Goal: Information Seeking & Learning: Learn about a topic

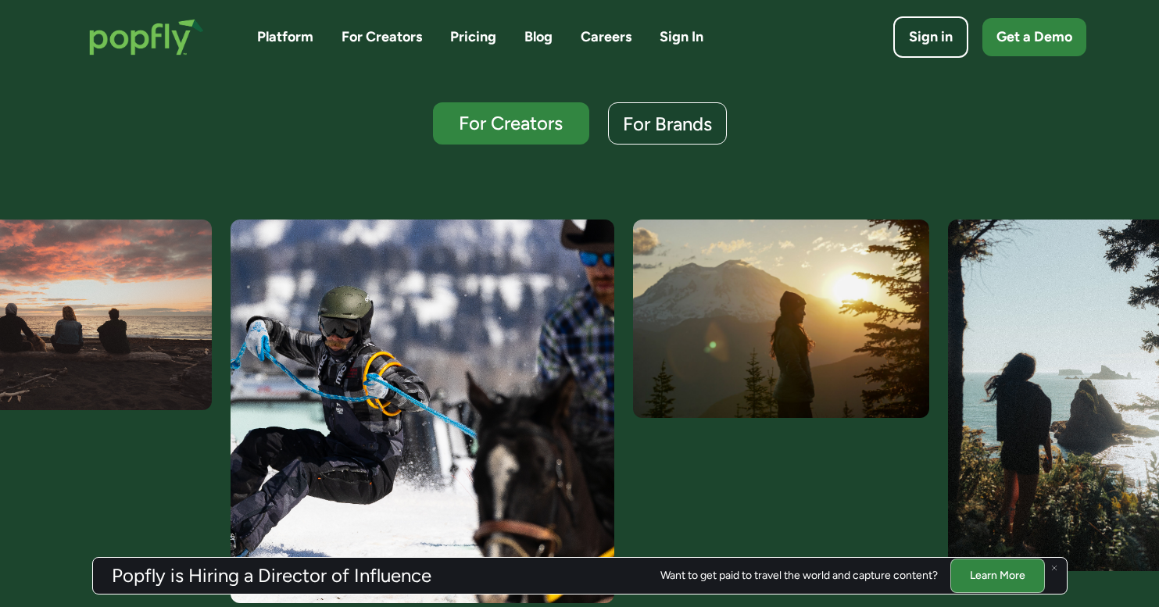
scroll to position [432, 0]
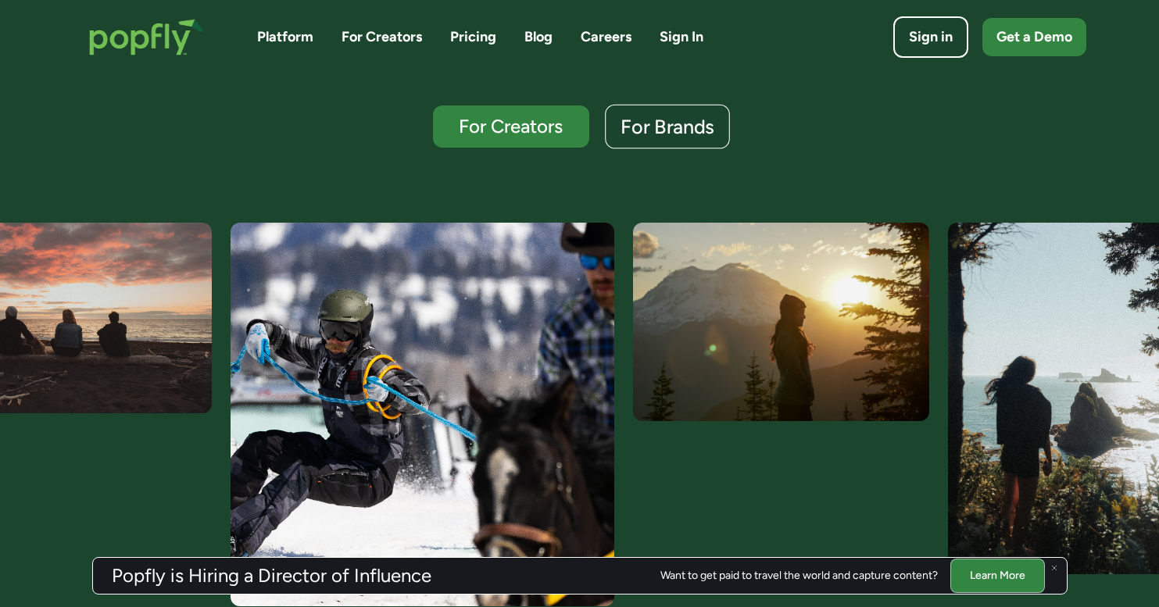
click at [687, 125] on div "For Brands" at bounding box center [668, 127] width 94 height 20
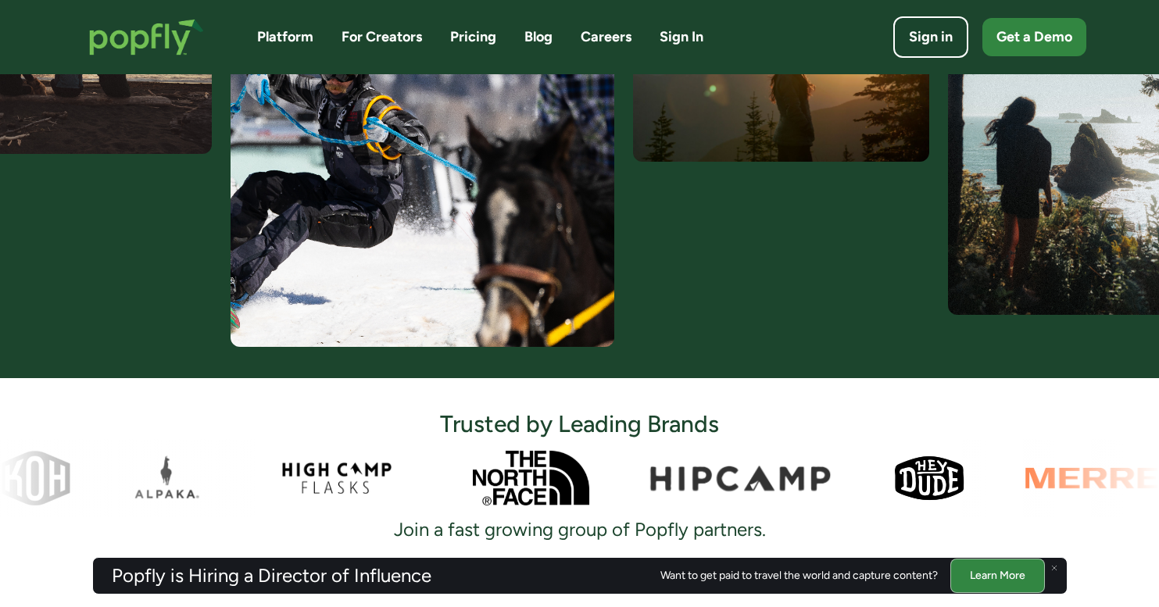
scroll to position [665, 0]
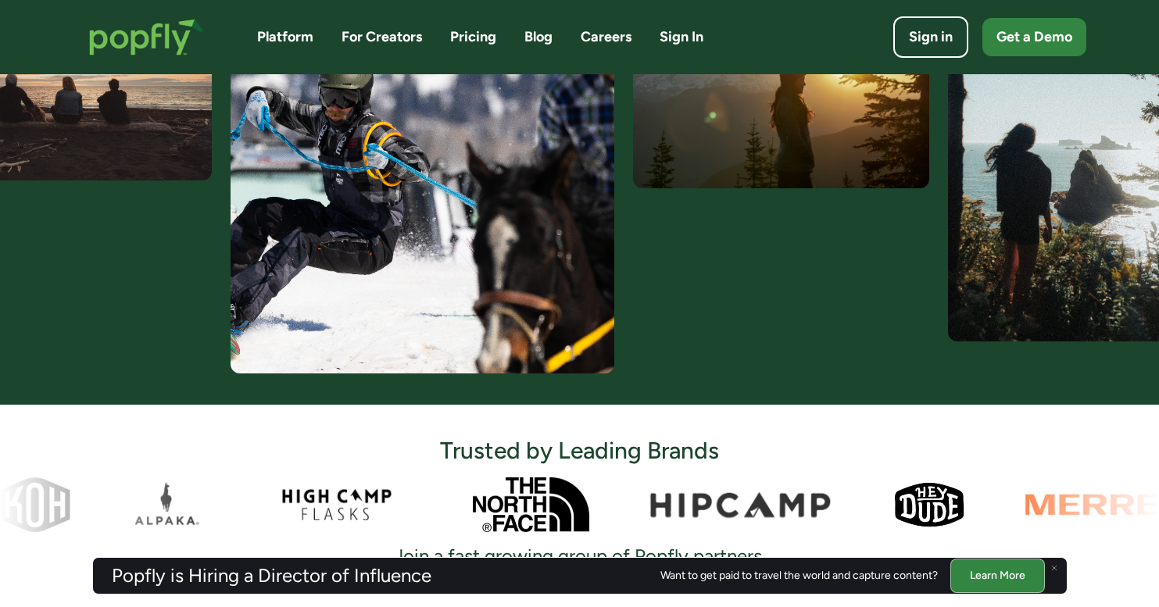
click at [277, 41] on link "Platform" at bounding box center [285, 37] width 56 height 20
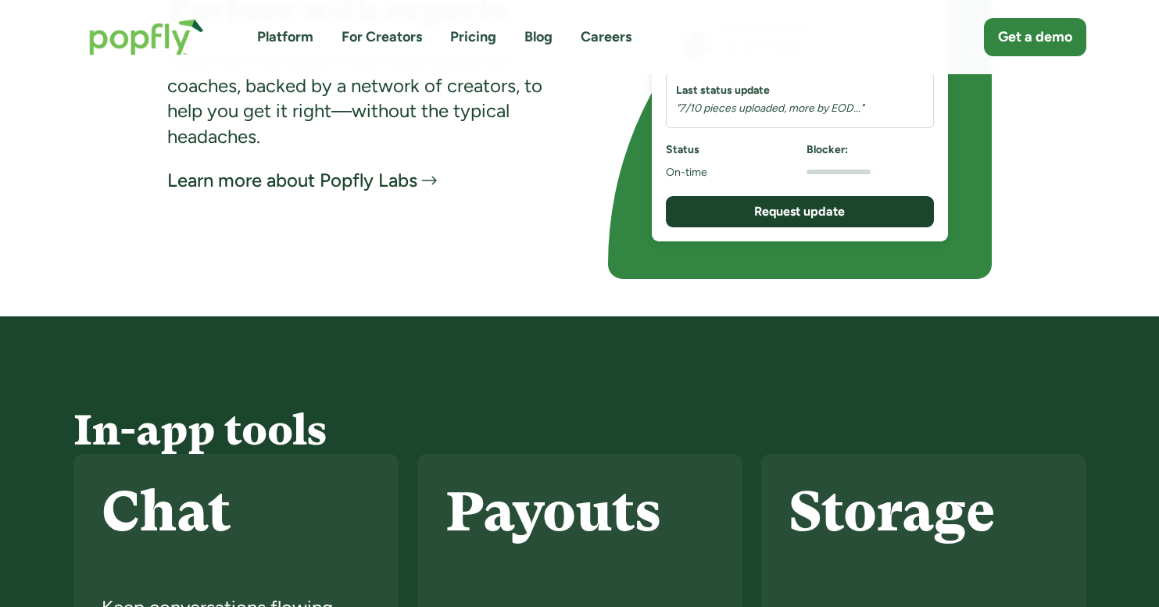
scroll to position [3153, 0]
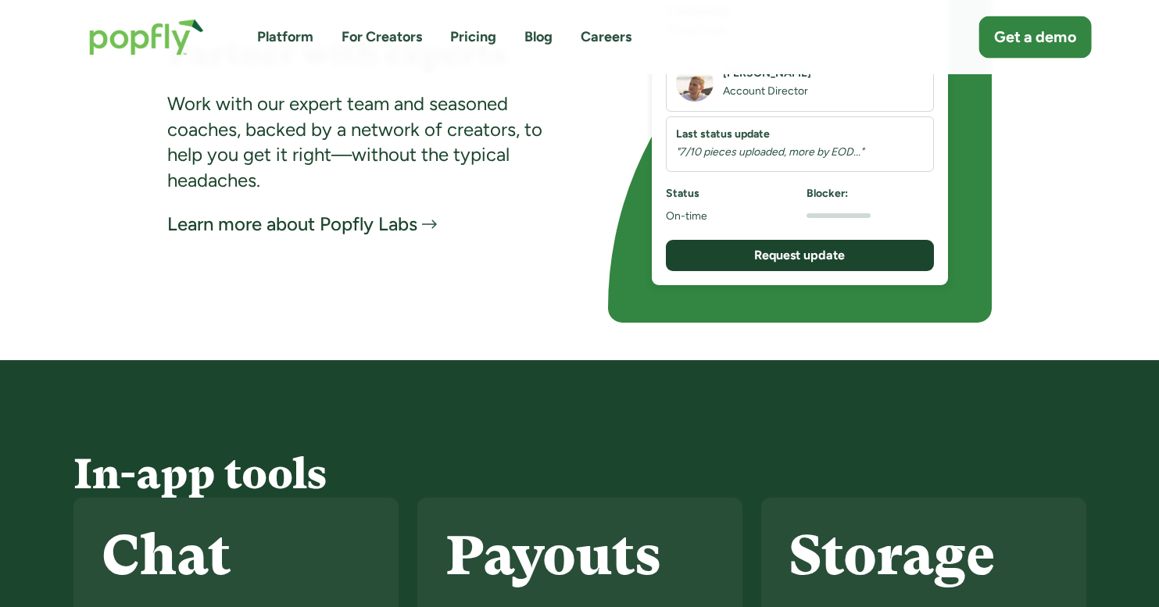
click at [1043, 41] on div "Get a demo" at bounding box center [1035, 38] width 82 height 22
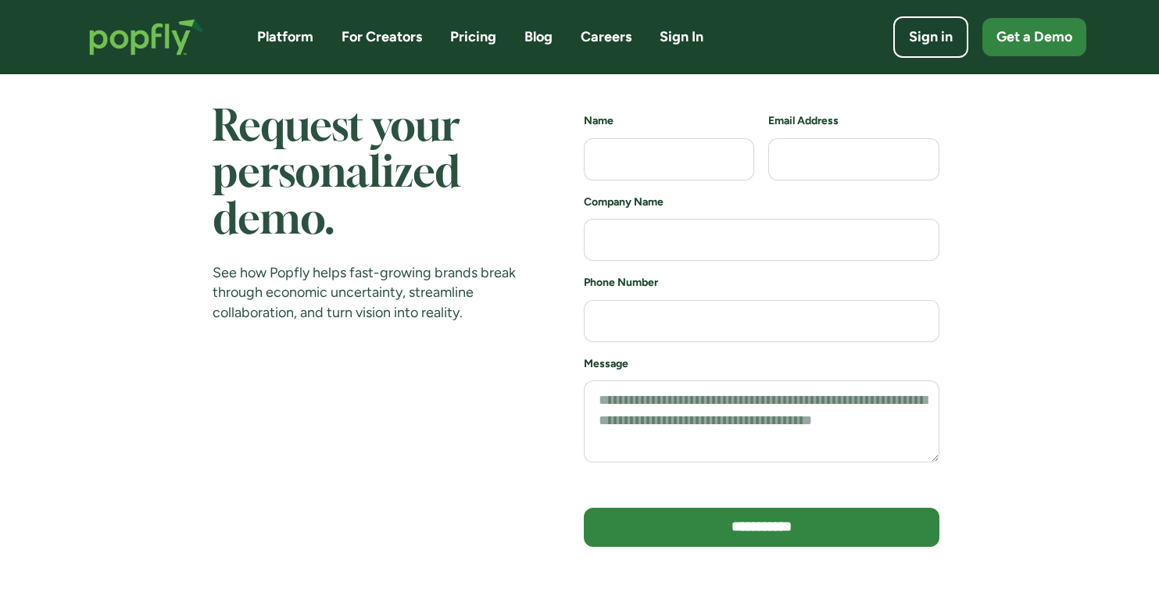
click at [485, 38] on link "Pricing" at bounding box center [473, 37] width 46 height 20
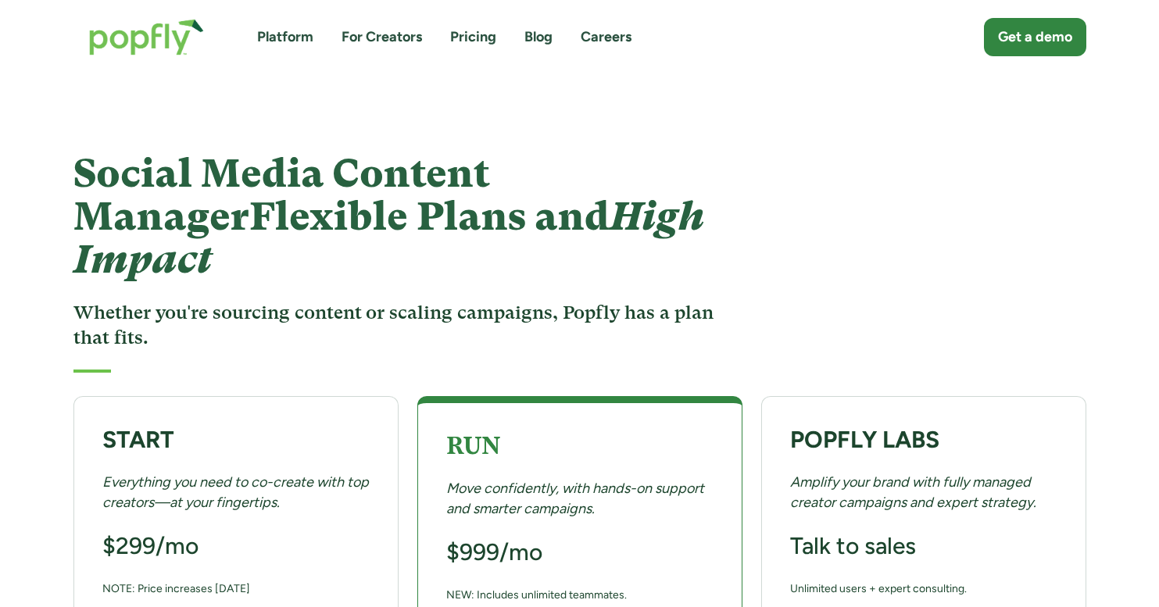
click at [540, 38] on link "Blog" at bounding box center [538, 37] width 28 height 20
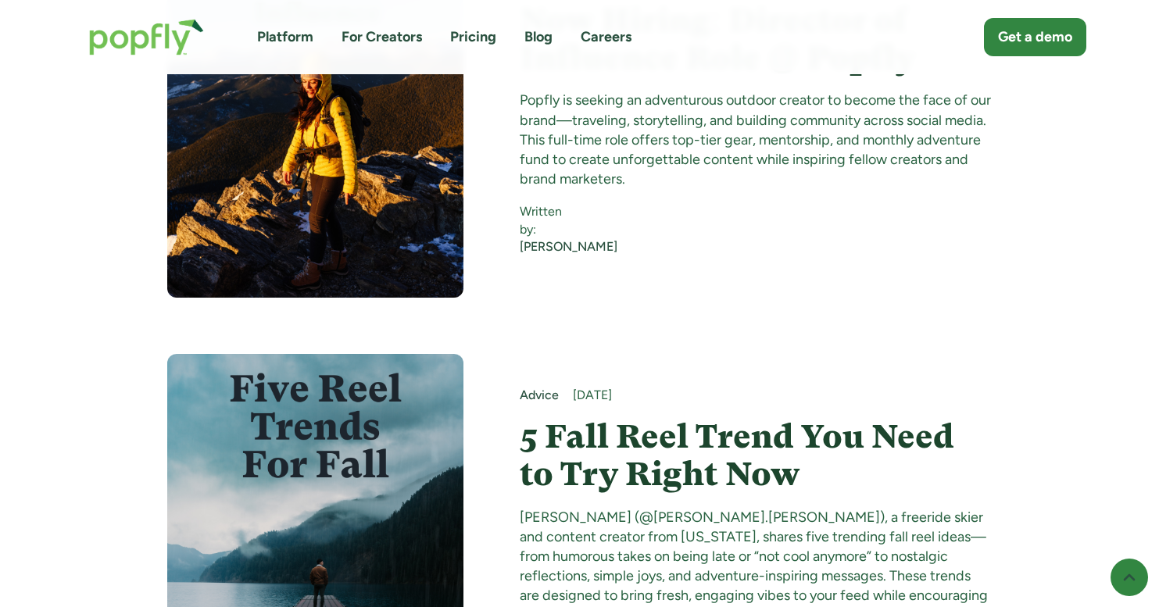
scroll to position [2826, 0]
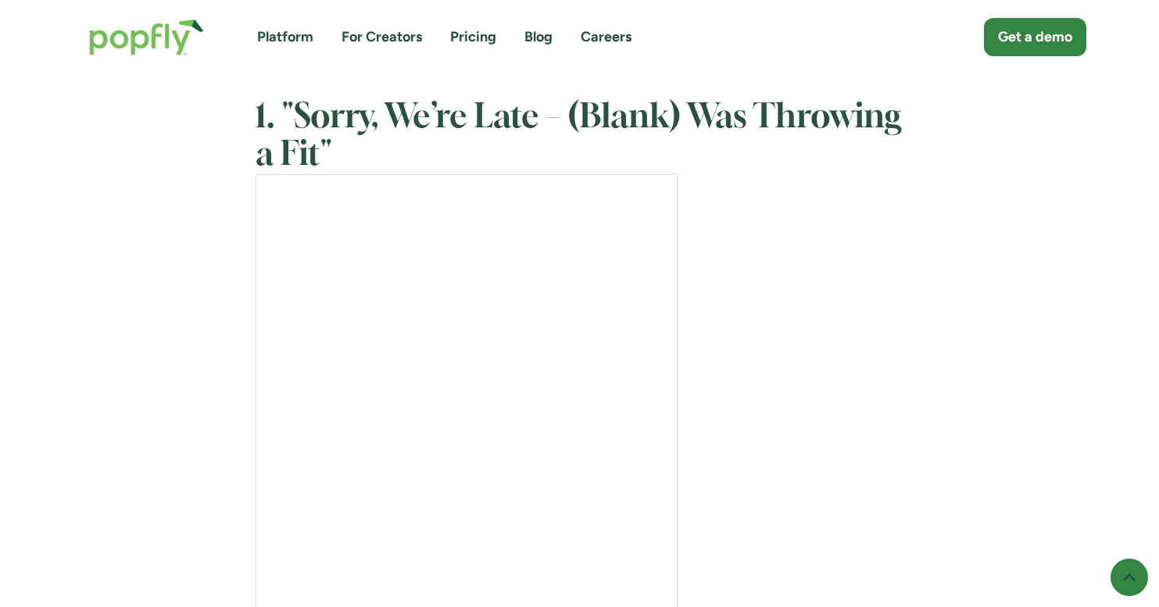
scroll to position [1647, 0]
